Goal: Task Accomplishment & Management: Complete application form

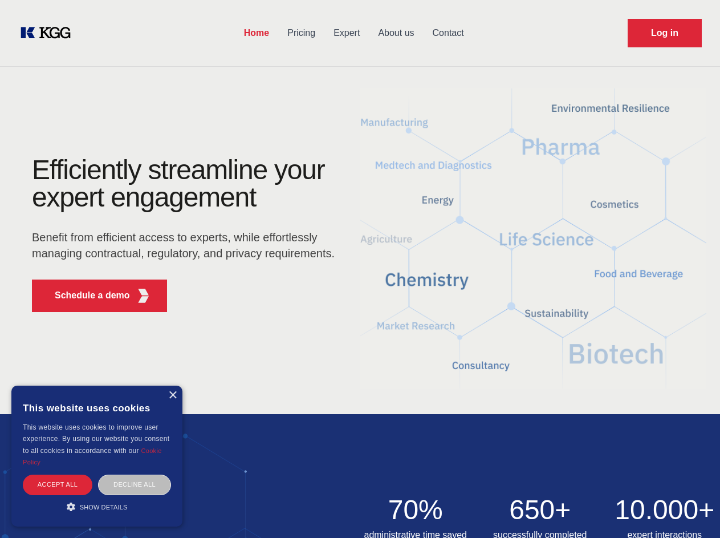
click at [360, 269] on div "Efficiently streamline your expert engagement Benefit from efficient access to …" at bounding box center [187, 238] width 347 height 165
click at [86, 295] on p "Schedule a demo" at bounding box center [92, 296] width 75 height 14
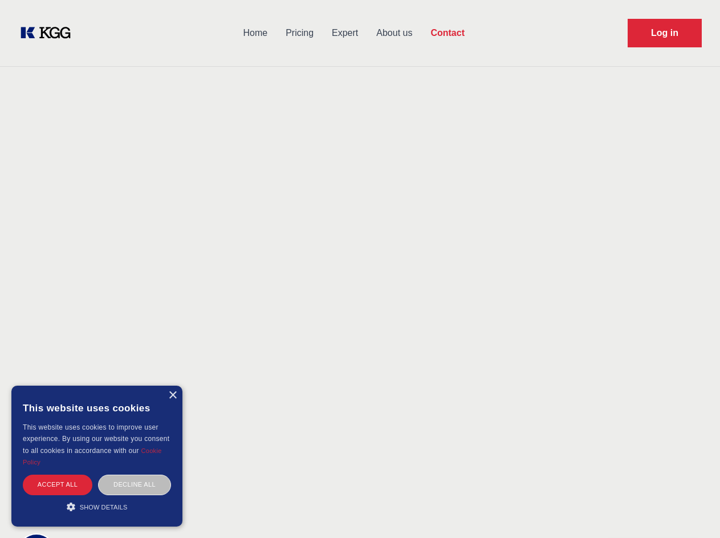
click at [172, 395] on div "× This website uses cookies This website uses cookies to improve user experienc…" at bounding box center [96, 456] width 171 height 141
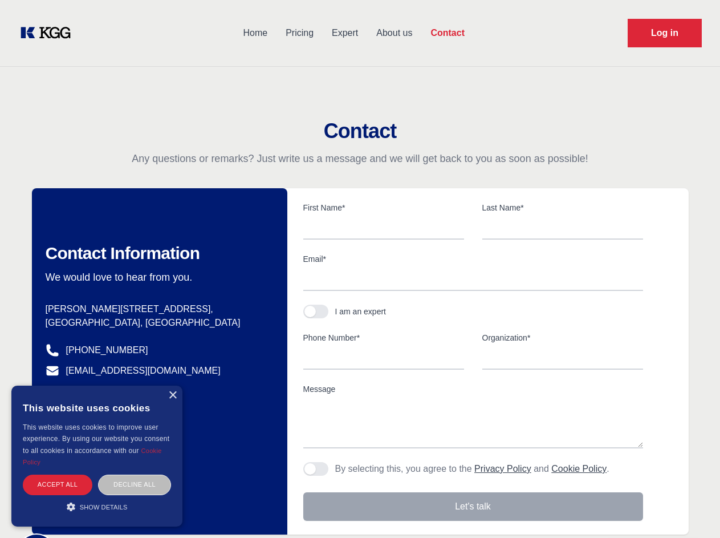
click at [58, 484] on div "Accept all" at bounding box center [58, 485] width 70 height 20
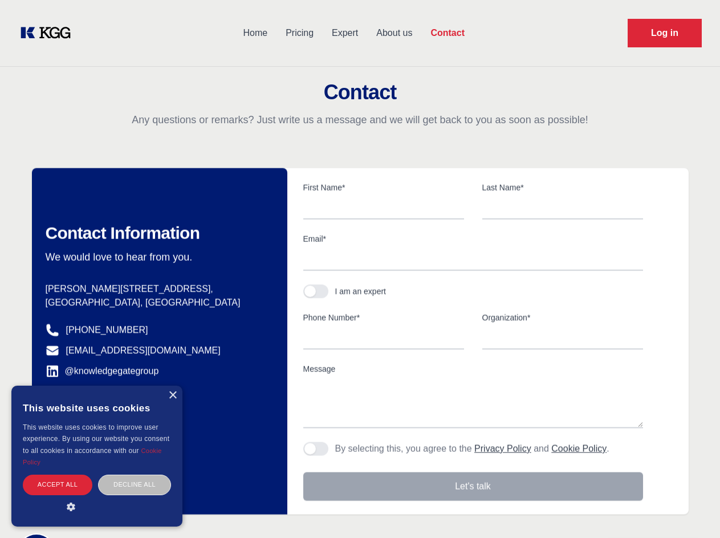
click at [135, 484] on body "Home Pricing Expert About us Contact Log in Contact Any questions or remarks? J…" at bounding box center [360, 501] width 720 height 1003
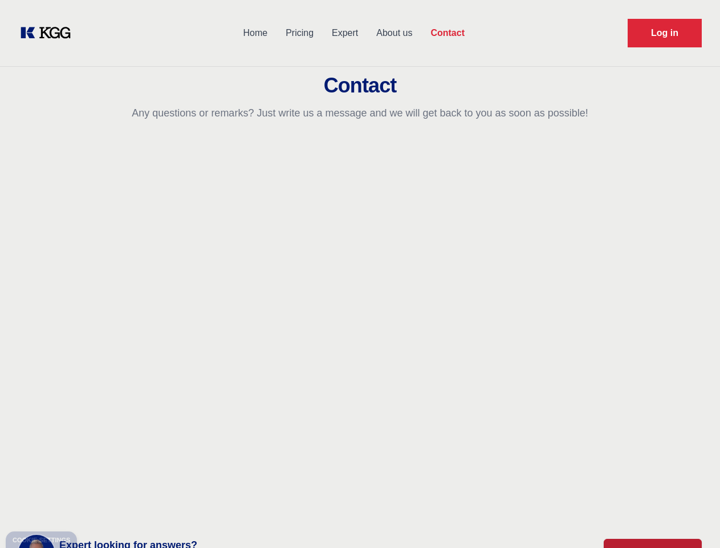
click at [97, 506] on main "Contact Any questions or remarks? Just write us a message and we will get back …" at bounding box center [360, 297] width 720 height 594
